Goal: Check status: Check status

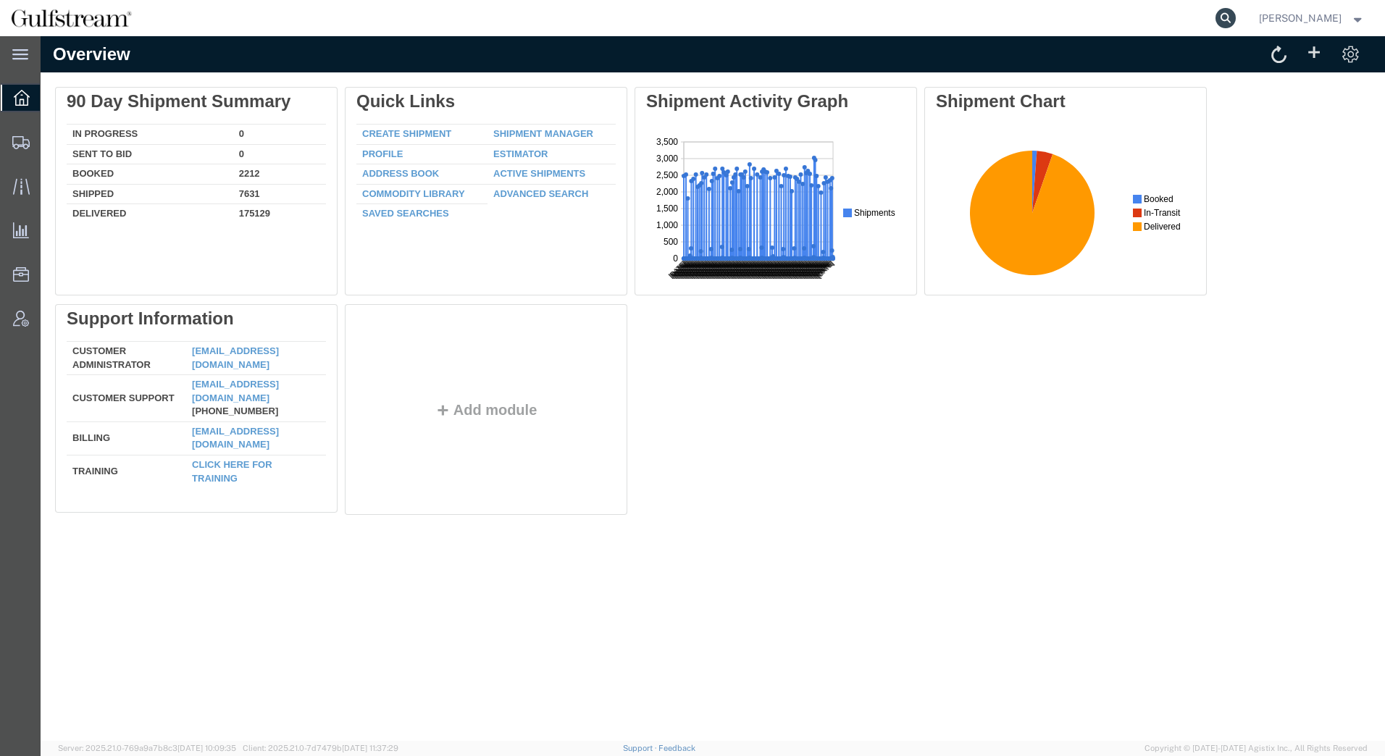
click at [1233, 13] on icon at bounding box center [1225, 18] width 20 height 20
click at [1097, 4] on input "search" at bounding box center [995, 18] width 440 height 35
type input "451408227462"
click at [1226, 18] on icon at bounding box center [1225, 18] width 20 height 20
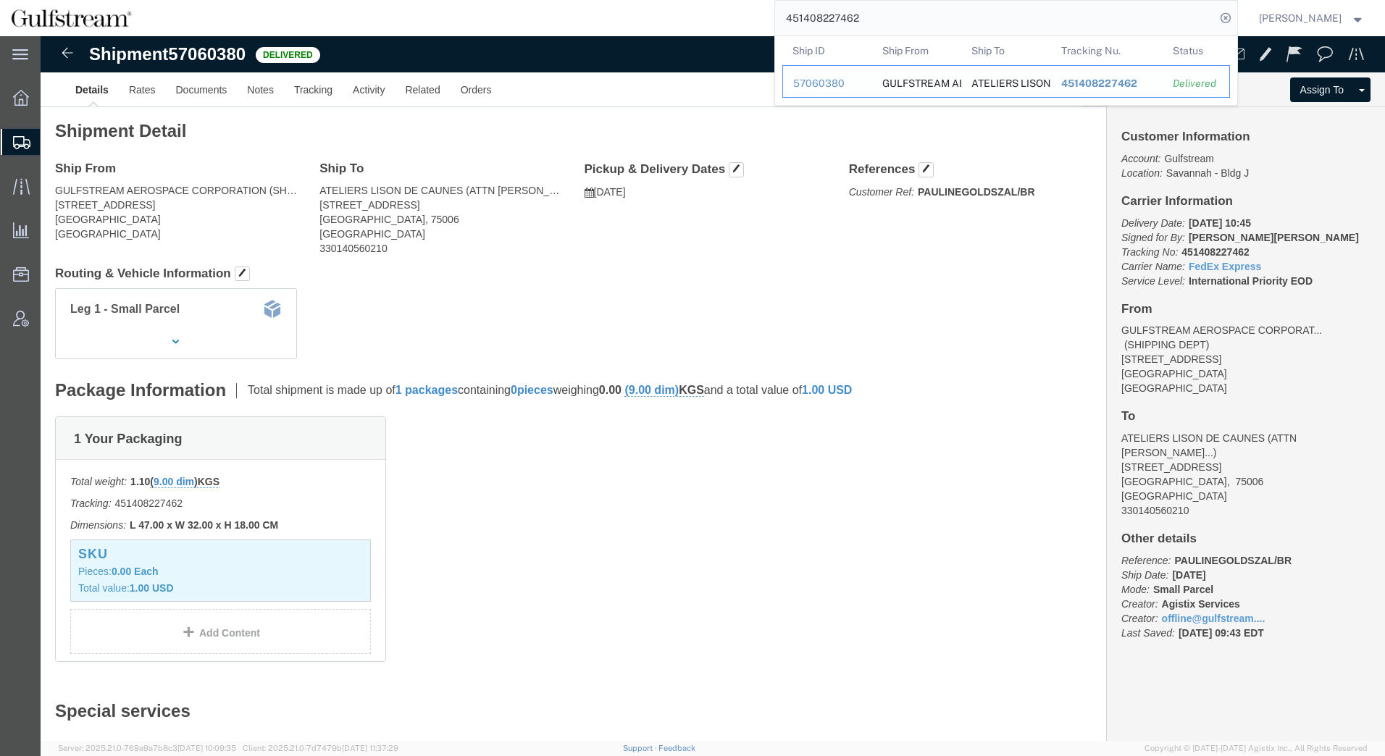
click at [1103, 83] on span "451408227462" at bounding box center [1098, 83] width 76 height 12
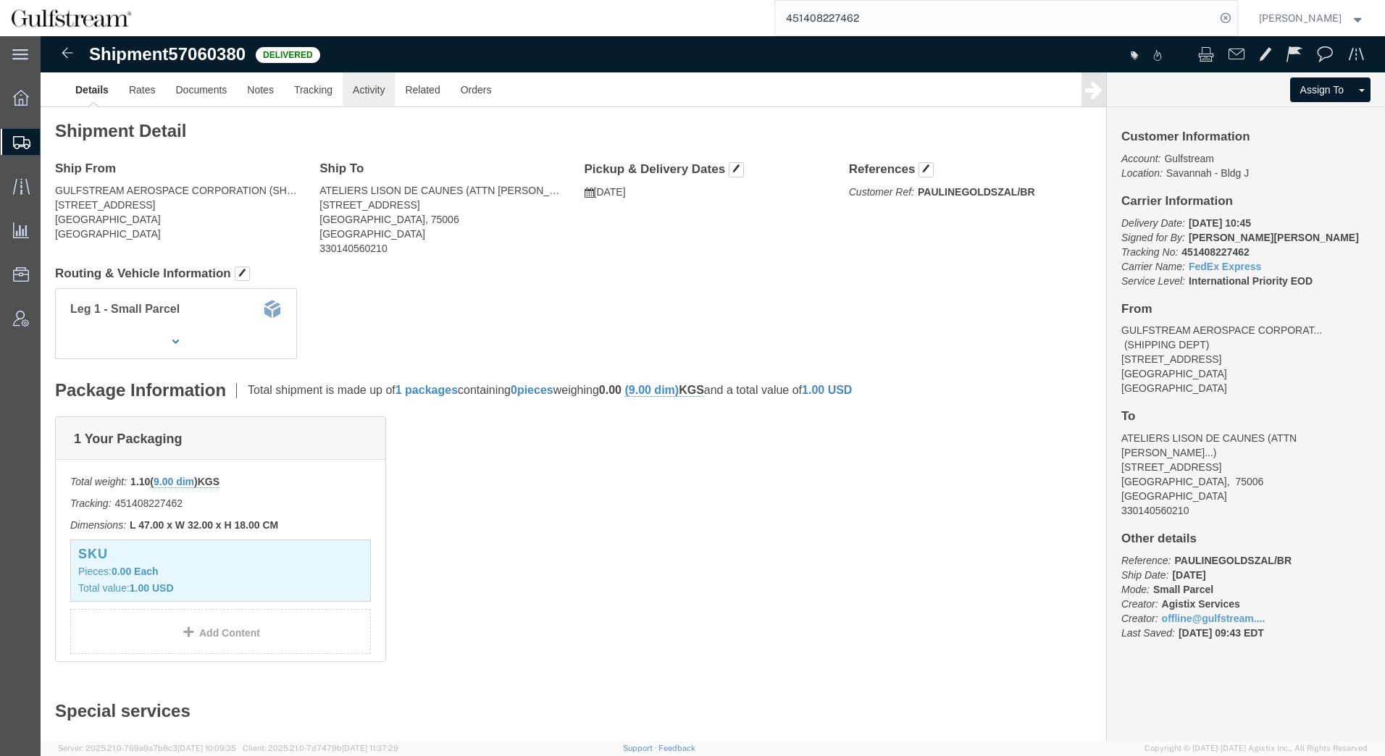
click link "Activity"
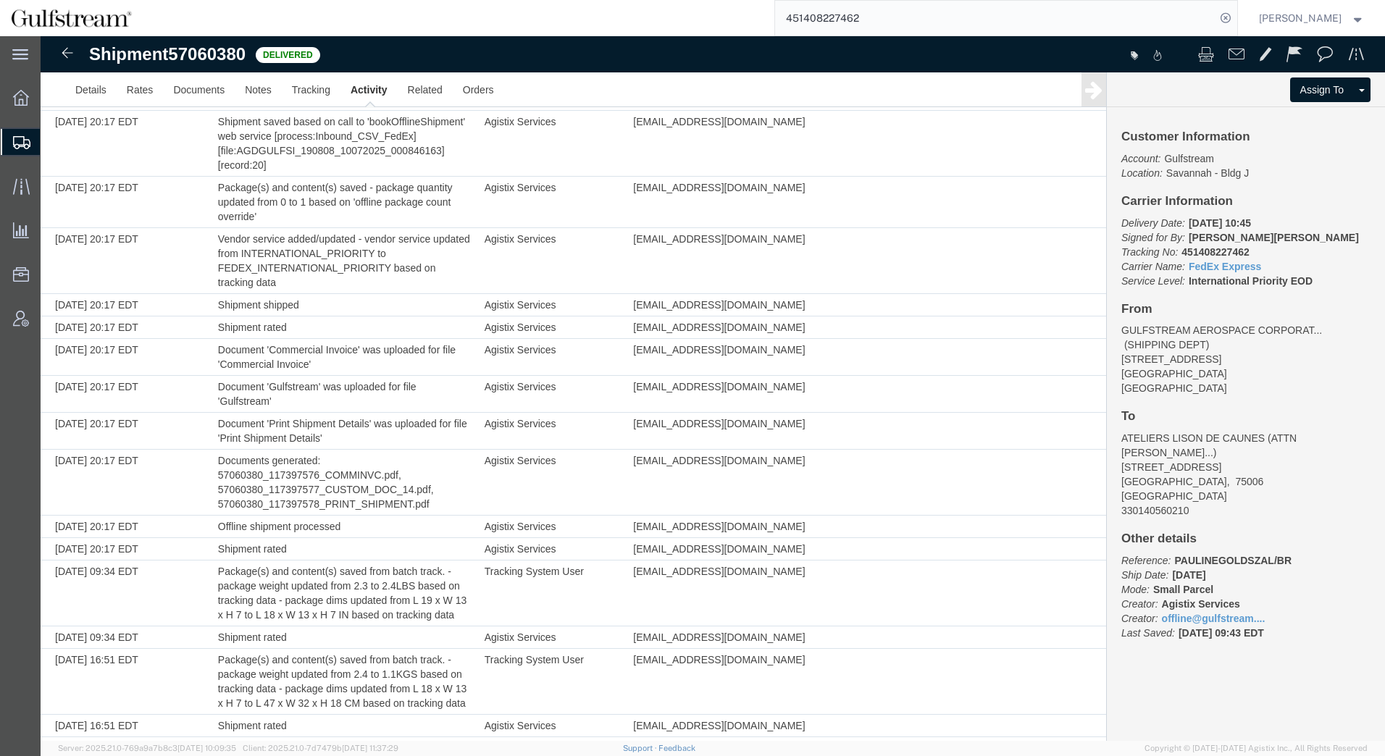
scroll to position [385, 0]
